Goal: Task Accomplishment & Management: Use online tool/utility

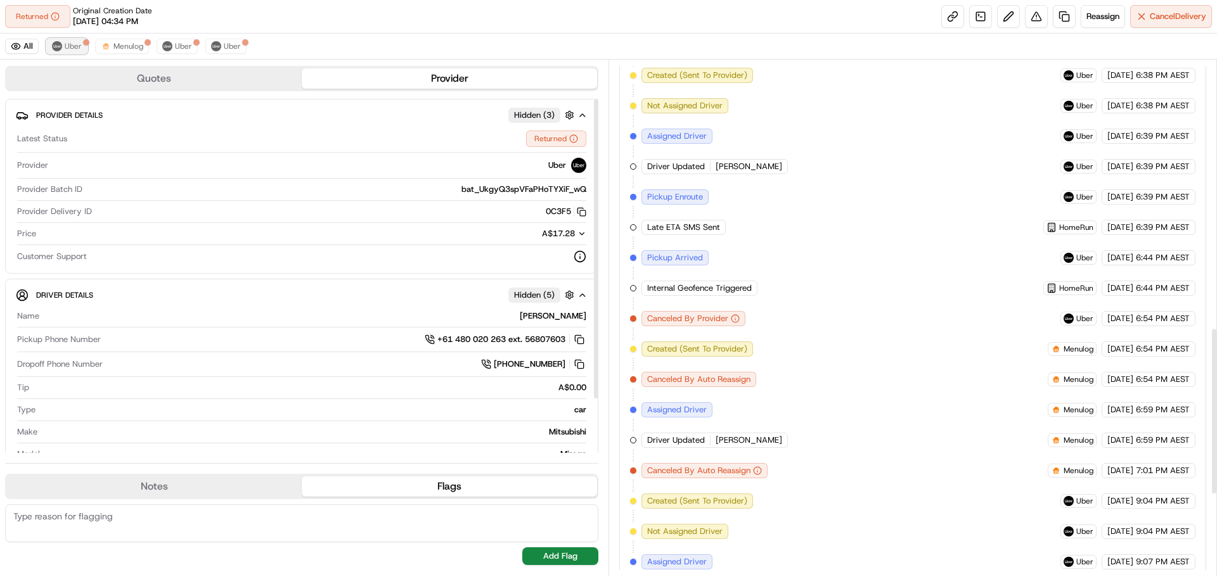
click at [69, 46] on span "Uber" at bounding box center [73, 46] width 17 height 10
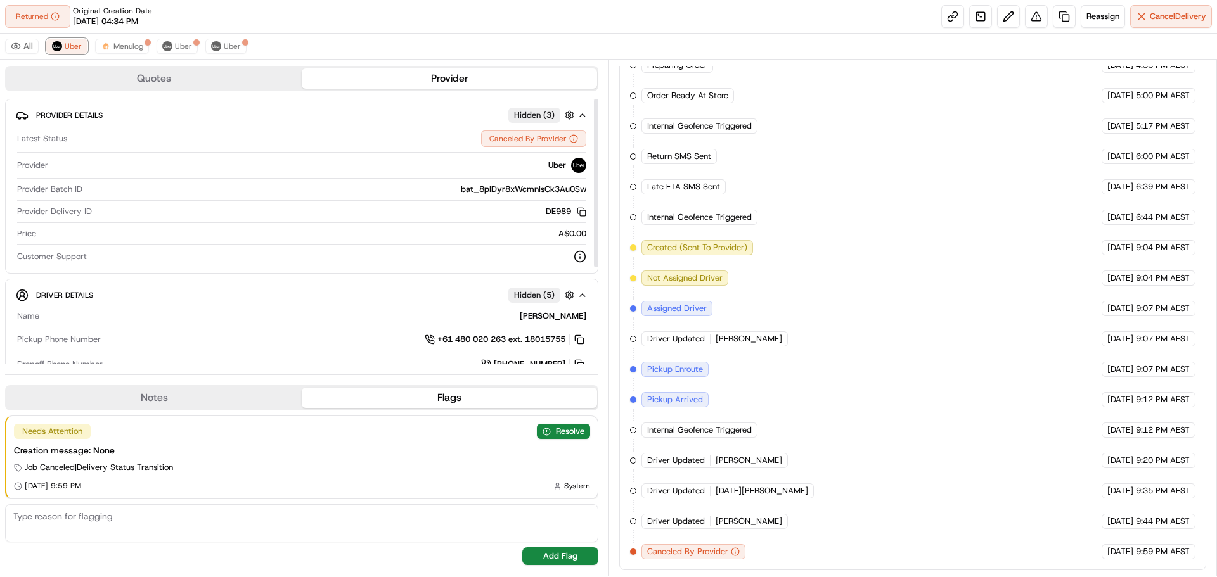
scroll to position [348, 0]
click at [120, 46] on span "Menulog" at bounding box center [128, 46] width 30 height 10
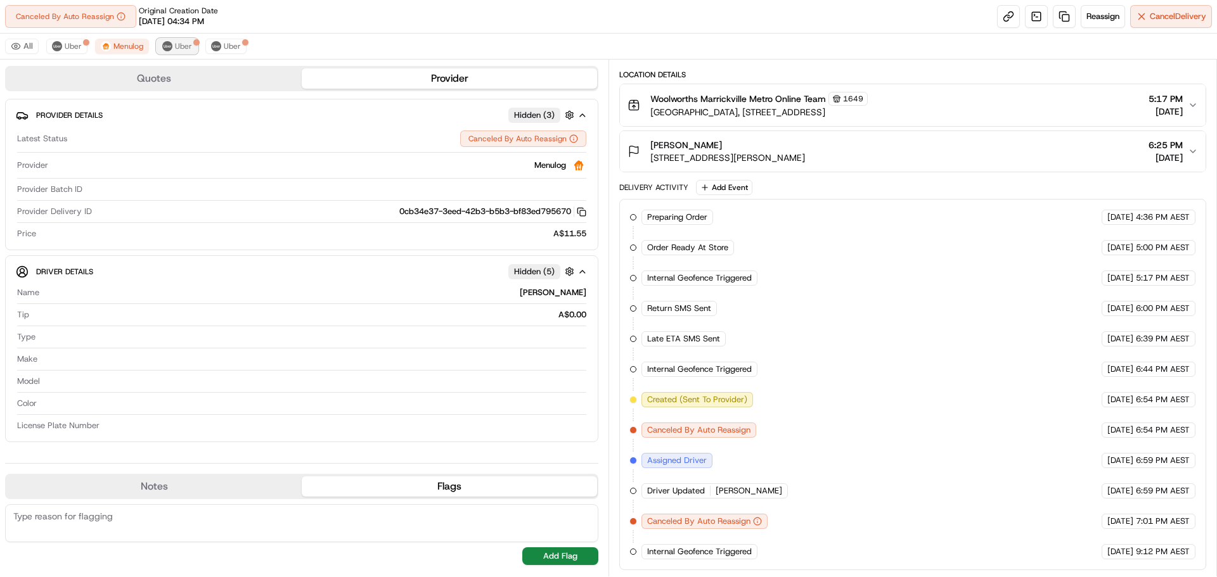
click at [176, 42] on span "Uber" at bounding box center [183, 46] width 17 height 10
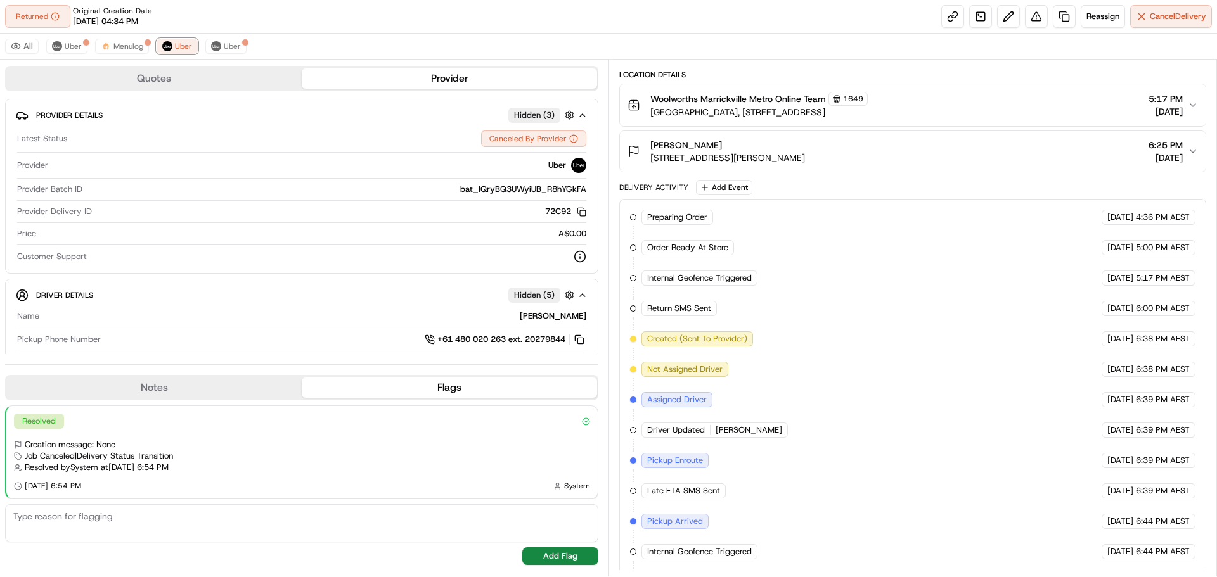
scroll to position [257, 0]
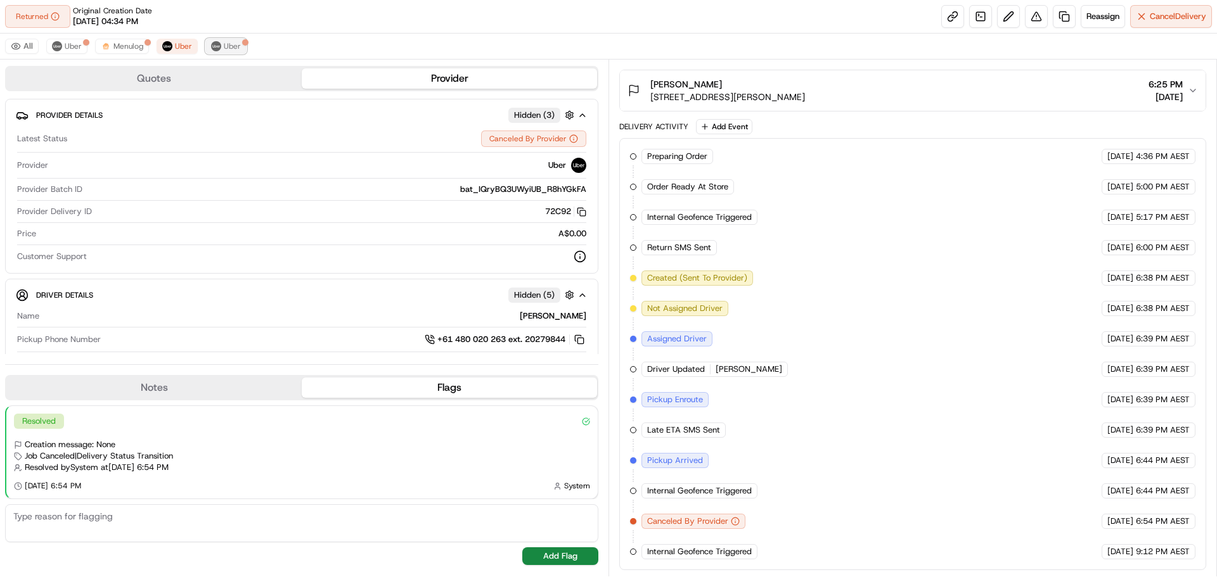
click at [227, 48] on span "Uber" at bounding box center [232, 46] width 17 height 10
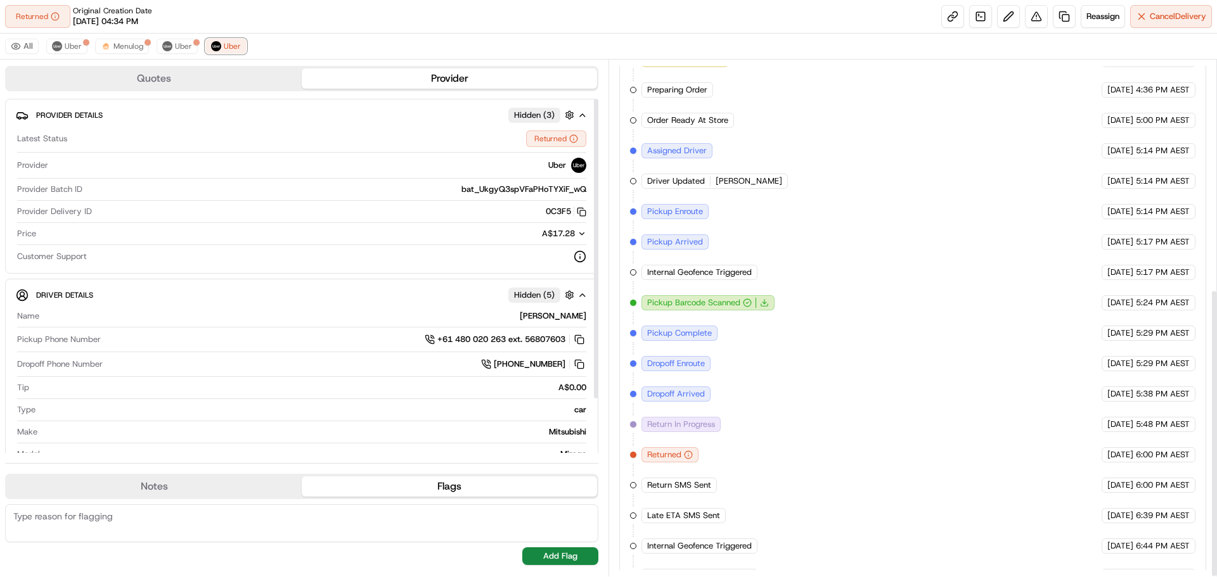
scroll to position [409, 0]
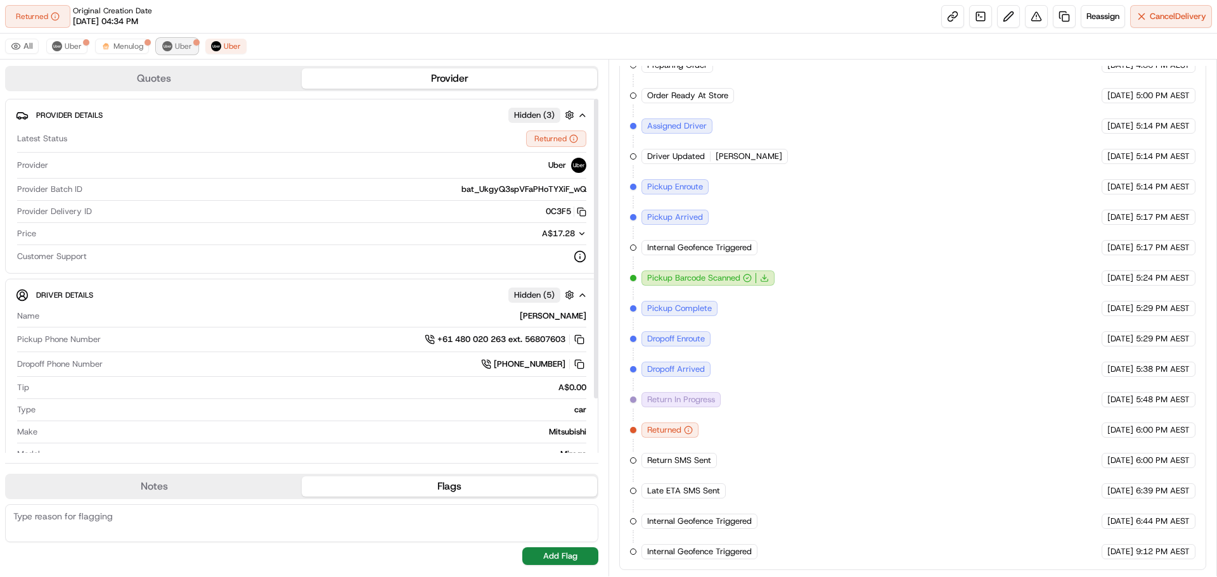
click at [171, 53] on button "Uber" at bounding box center [176, 46] width 41 height 15
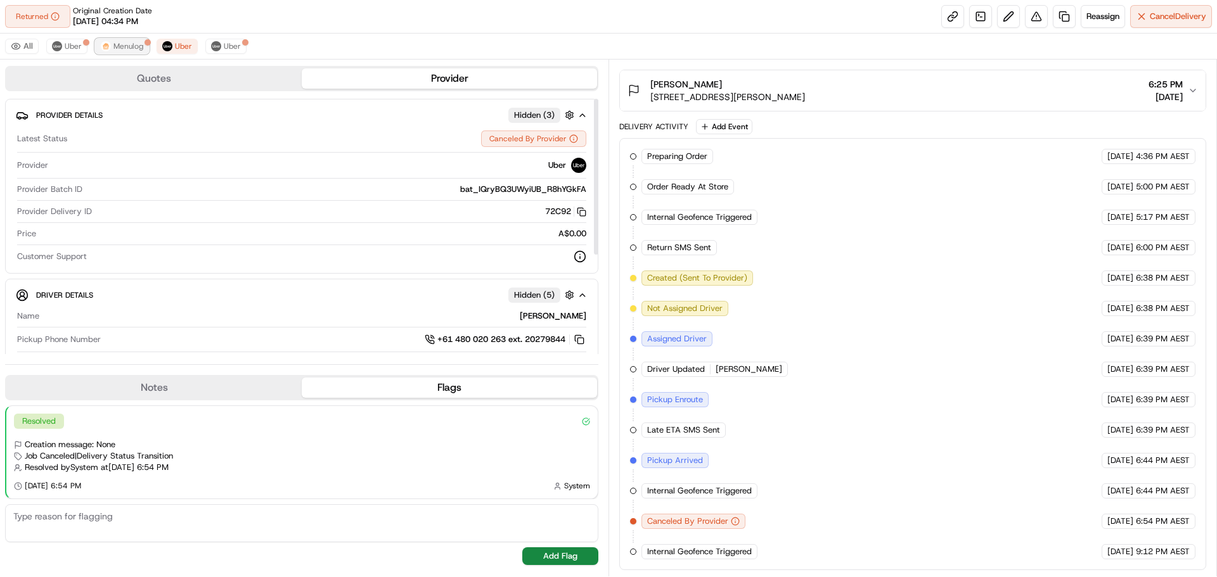
click at [134, 46] on span "Menulog" at bounding box center [128, 46] width 30 height 10
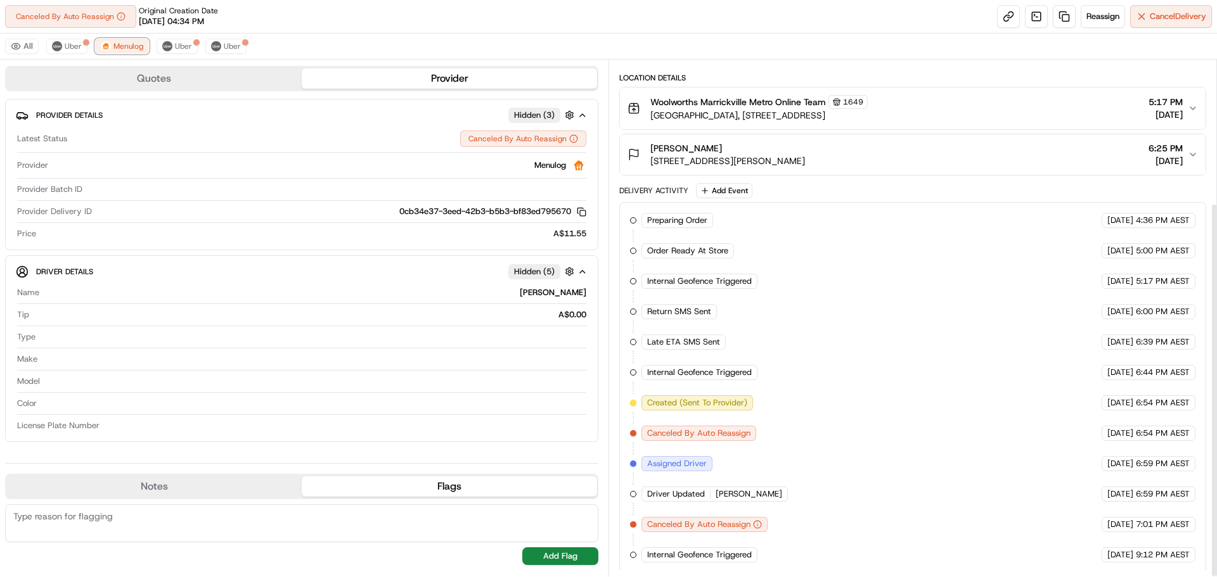
scroll to position [196, 0]
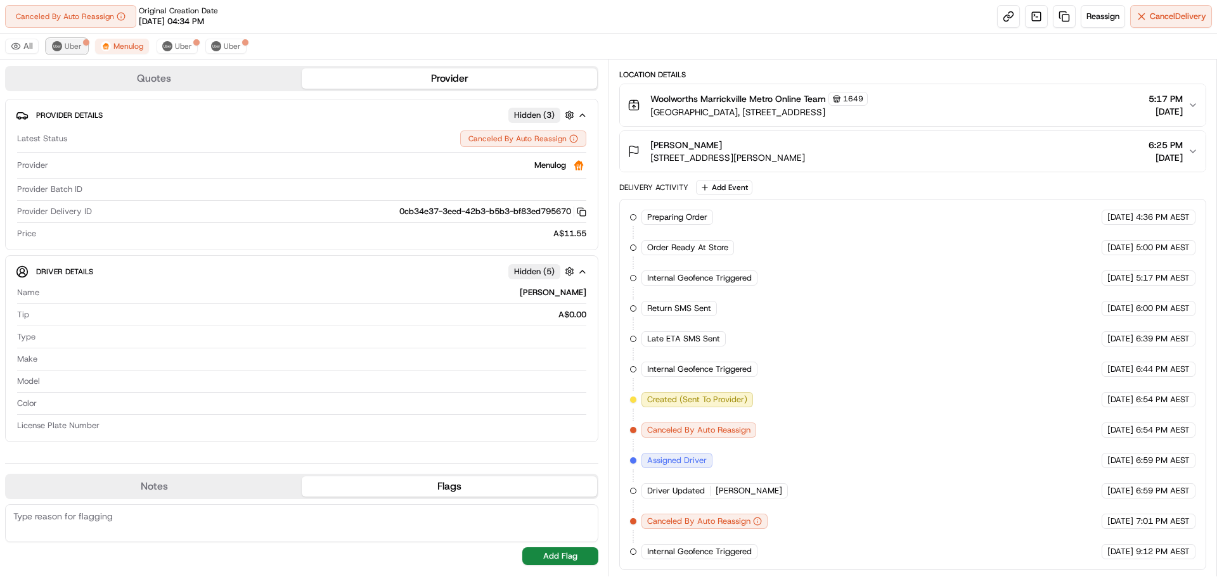
click at [71, 50] on span "Uber" at bounding box center [73, 46] width 17 height 10
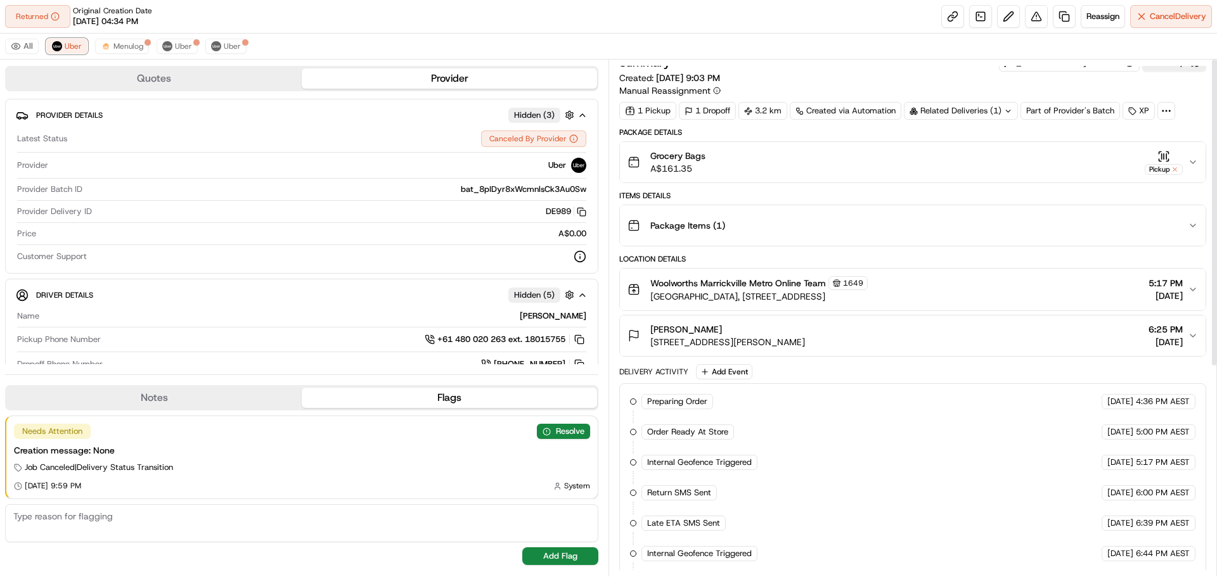
scroll to position [0, 0]
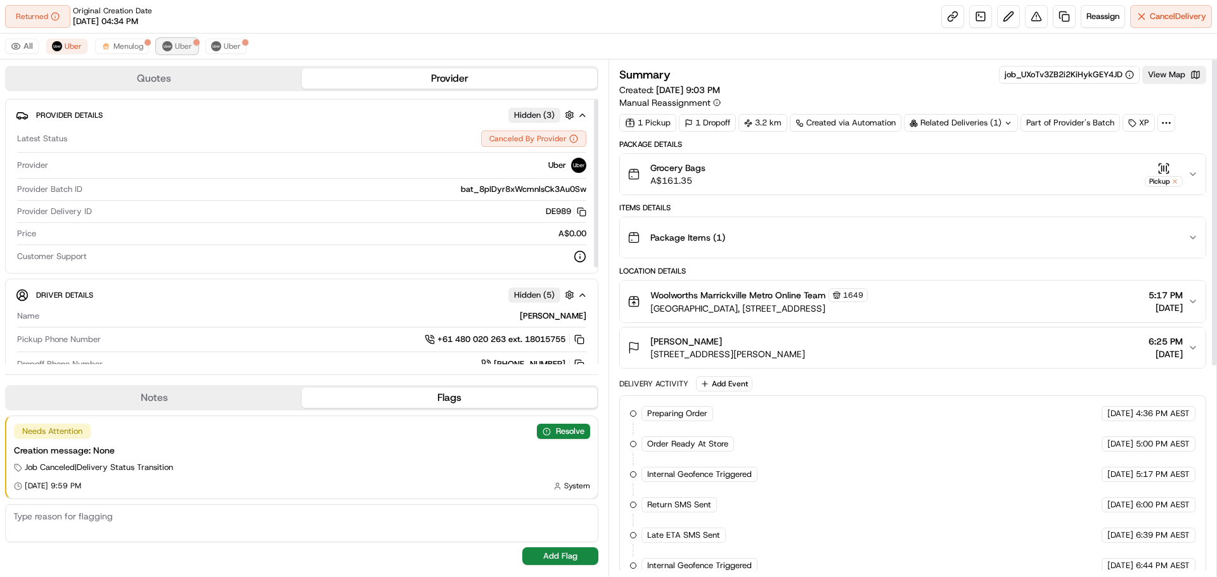
click at [175, 44] on span "Uber" at bounding box center [183, 46] width 17 height 10
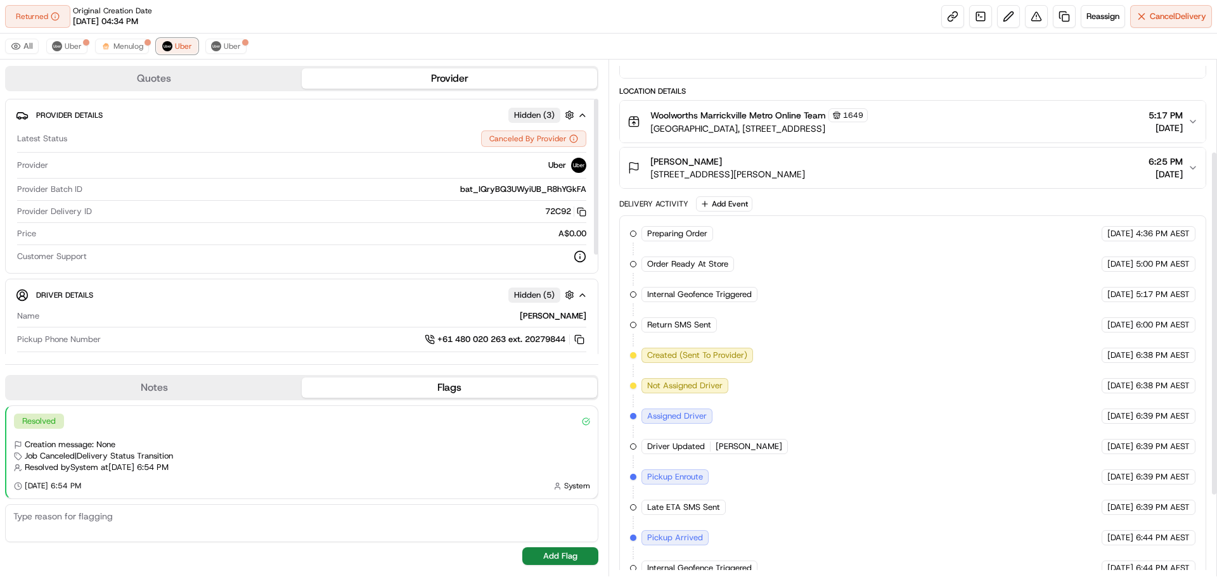
scroll to position [257, 0]
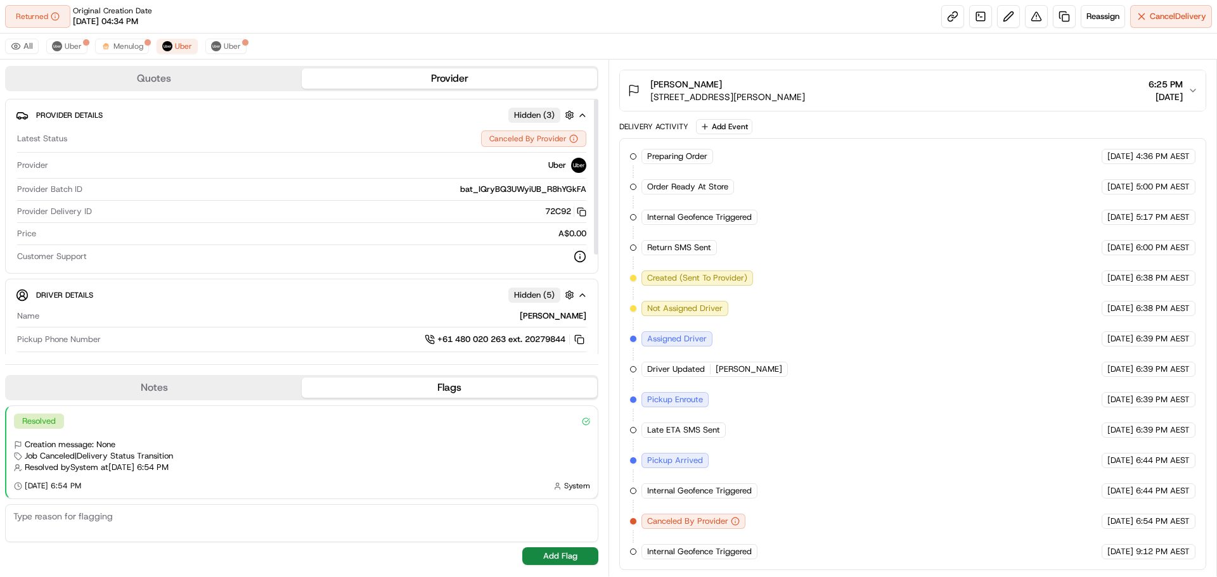
click at [213, 38] on div "All Uber Menulog Uber Uber" at bounding box center [608, 47] width 1217 height 26
click at [243, 47] on button "Uber" at bounding box center [225, 46] width 41 height 15
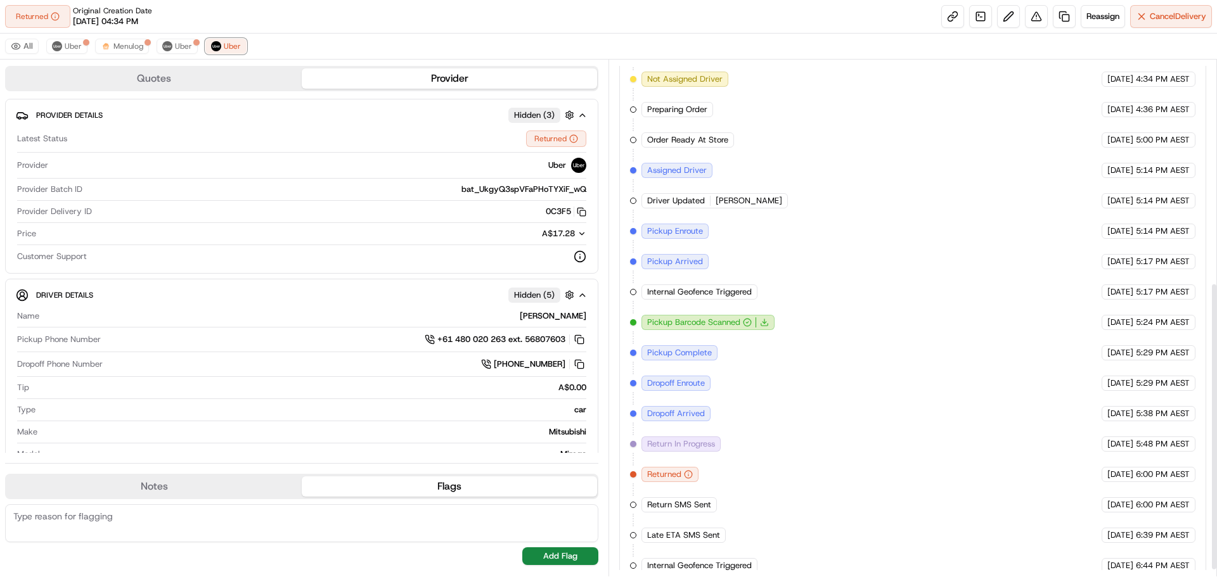
scroll to position [409, 0]
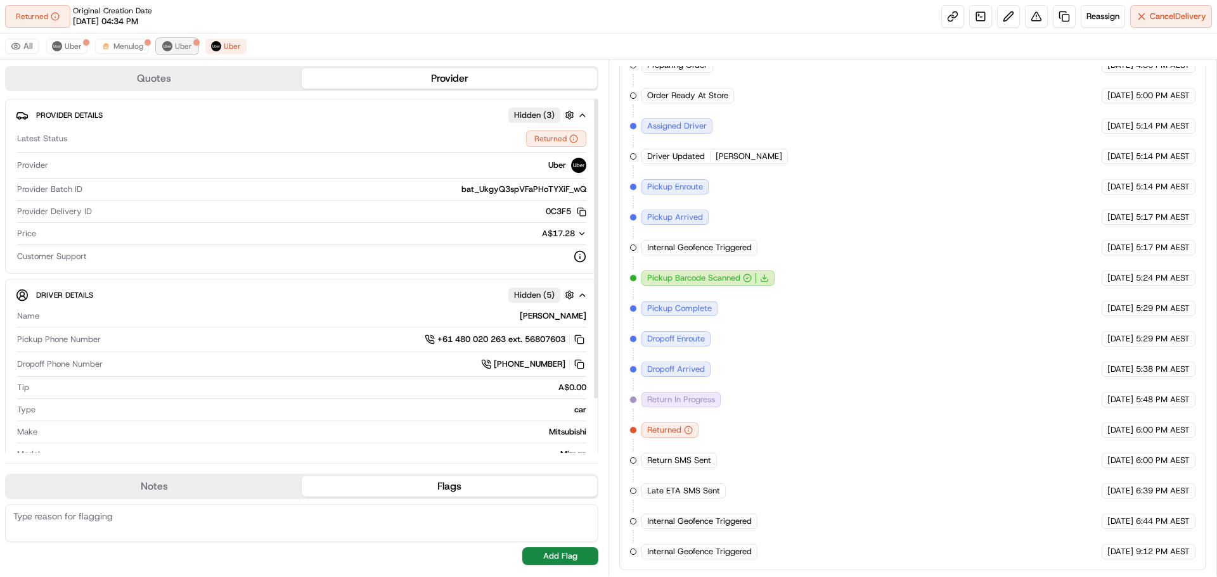
click at [165, 44] on img at bounding box center [167, 46] width 10 height 10
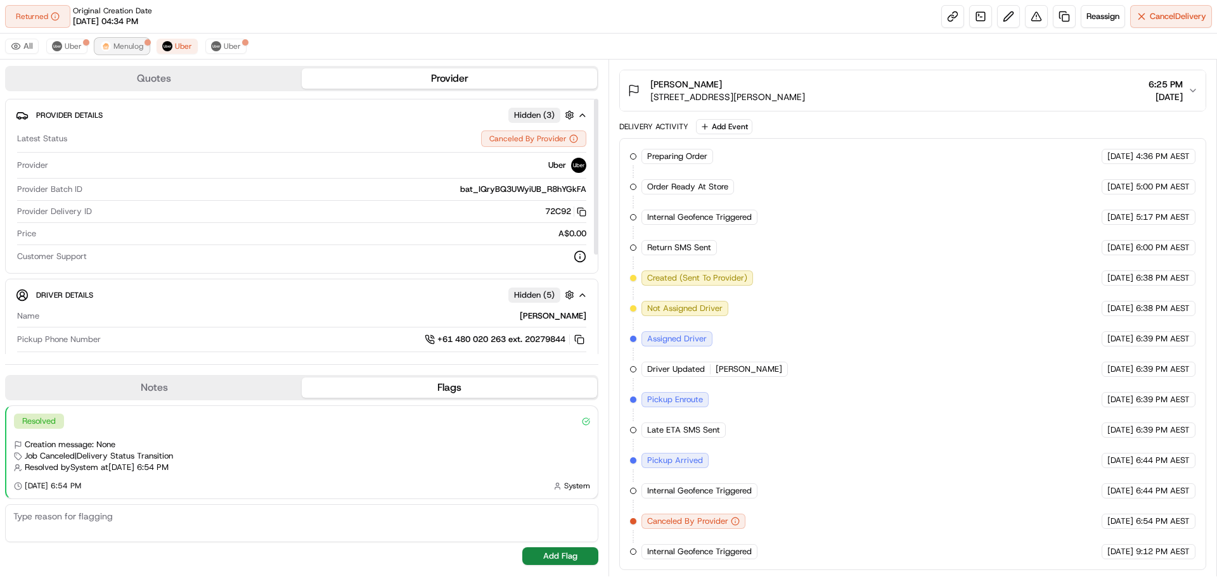
click at [109, 43] on button "Menulog" at bounding box center [122, 46] width 54 height 15
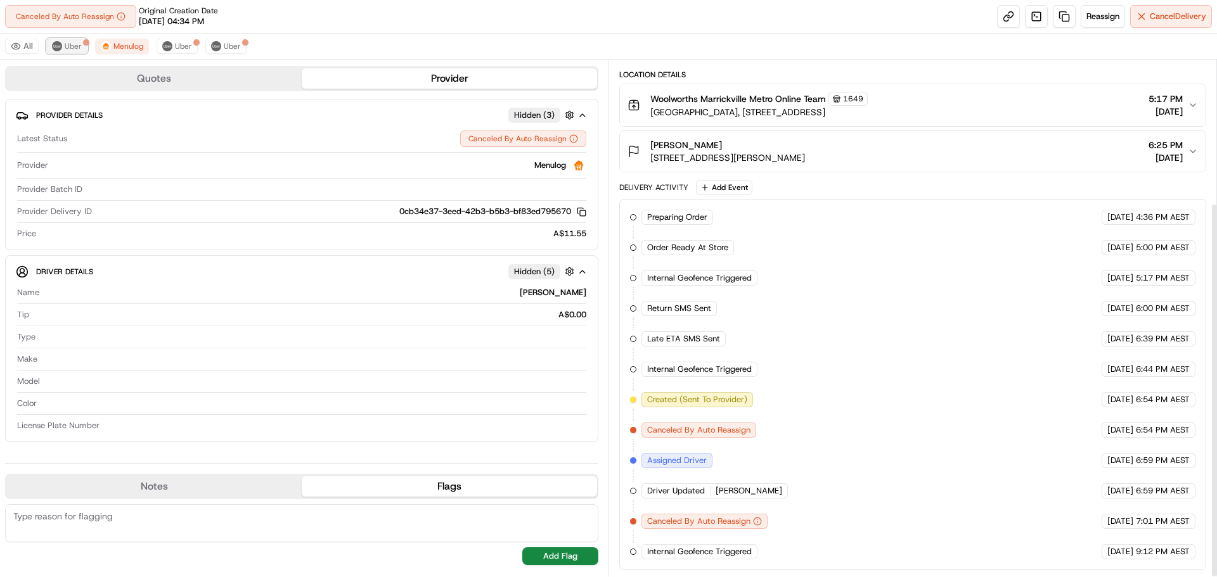
click at [66, 46] on span "Uber" at bounding box center [73, 46] width 17 height 10
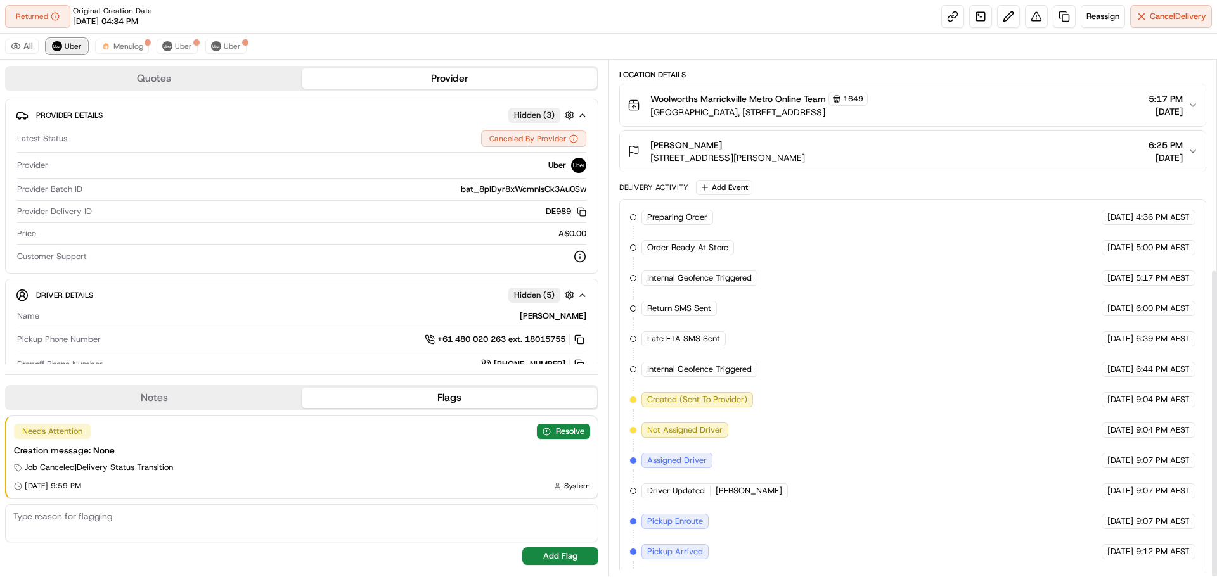
scroll to position [348, 0]
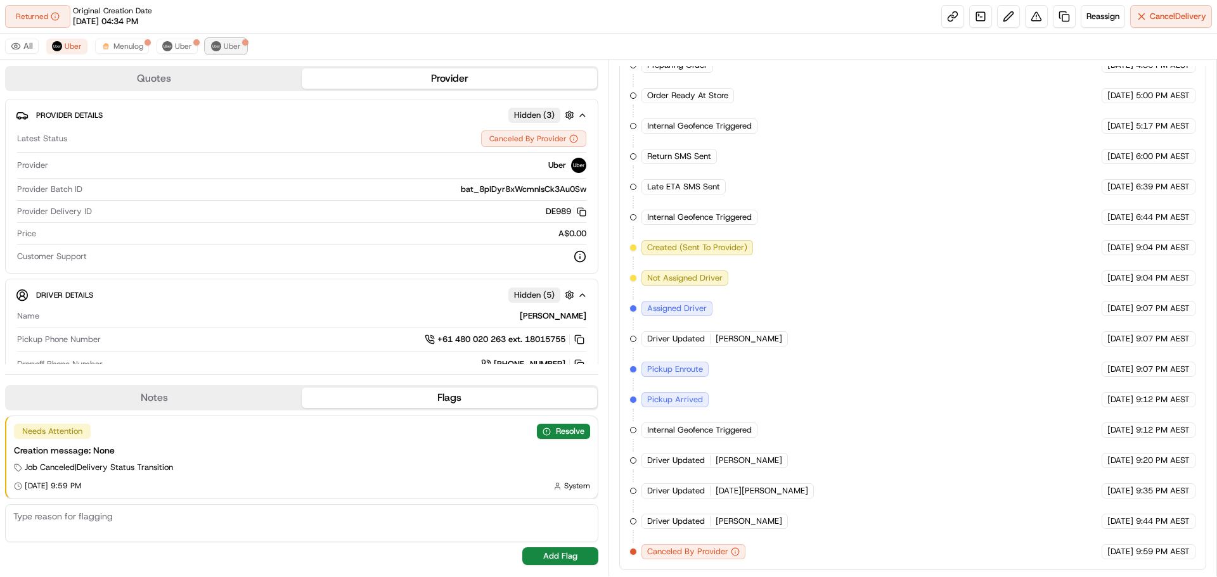
click at [230, 50] on span "Uber" at bounding box center [232, 46] width 17 height 10
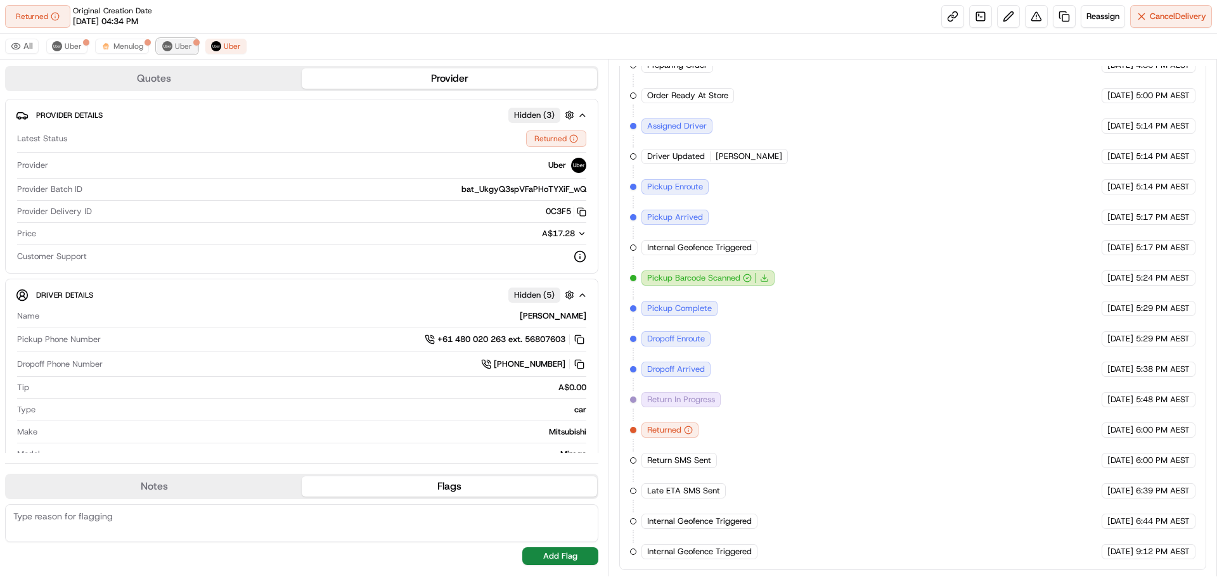
click at [173, 51] on button "Uber" at bounding box center [176, 46] width 41 height 15
